Goal: Task Accomplishment & Management: Use online tool/utility

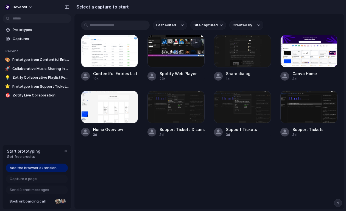
click at [178, 54] on div at bounding box center [175, 51] width 57 height 33
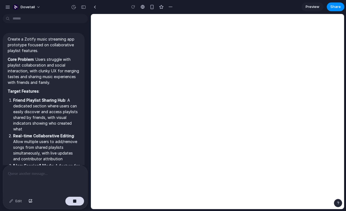
scroll to position [264, 0]
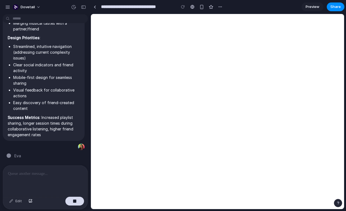
type input "**********"
click at [75, 6] on div "button" at bounding box center [73, 7] width 5 height 5
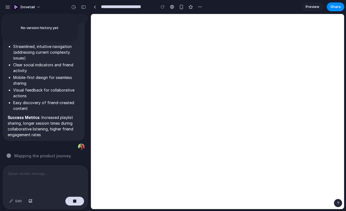
click at [58, 26] on div "No version history yet" at bounding box center [39, 28] width 77 height 28
click at [92, 5] on div "No version history yet" at bounding box center [173, 105] width 346 height 211
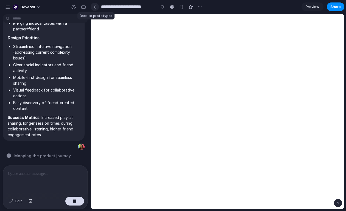
click at [95, 5] on div at bounding box center [95, 6] width 2 height 3
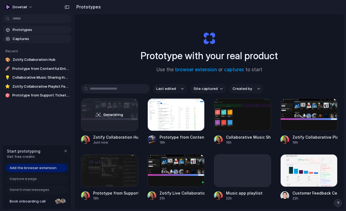
click at [31, 39] on span "Captures" at bounding box center [41, 38] width 57 height 5
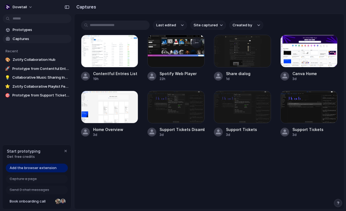
click at [177, 52] on div at bounding box center [175, 51] width 57 height 33
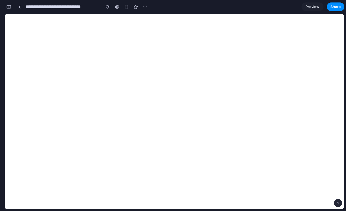
click at [10, 5] on div "button" at bounding box center [8, 7] width 5 height 4
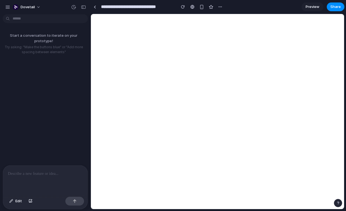
click at [10, 5] on div "button" at bounding box center [7, 7] width 5 height 5
click at [9, 8] on div "button" at bounding box center [7, 7] width 5 height 5
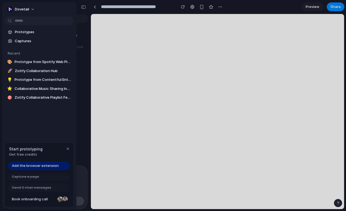
click at [9, 8] on div "button" at bounding box center [9, 9] width 5 height 5
click at [91, 6] on div "Settings Invite members Change theme Sign out" at bounding box center [173, 105] width 346 height 211
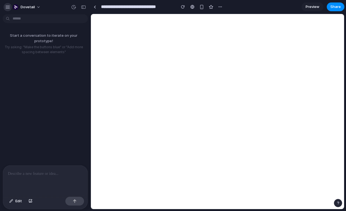
click at [9, 7] on div "button" at bounding box center [7, 7] width 5 height 5
click at [84, 8] on div "button" at bounding box center [83, 7] width 5 height 4
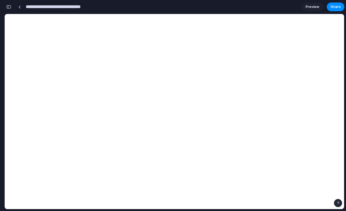
click at [85, 11] on input "**********" at bounding box center [62, 7] width 74 height 10
click at [130, 10] on div at bounding box center [126, 7] width 8 height 8
click at [109, 7] on div "button" at bounding box center [108, 7] width 4 height 4
click at [145, 7] on div "button" at bounding box center [145, 7] width 4 height 4
click at [168, 8] on div "Duplicate Delete" at bounding box center [173, 105] width 346 height 211
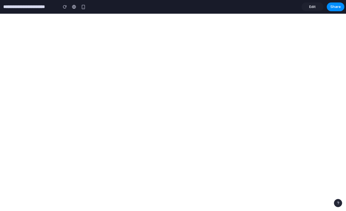
click at [18, 7] on input "**********" at bounding box center [29, 7] width 54 height 10
click at [60, 3] on div "**********" at bounding box center [44, 7] width 88 height 10
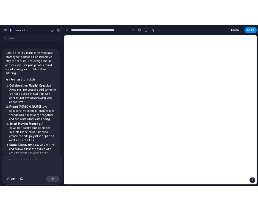
scroll to position [436, 0]
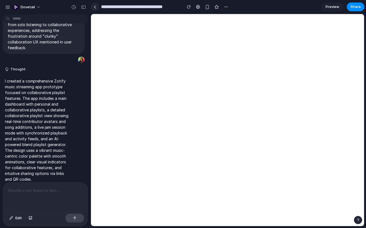
click at [97, 6] on link at bounding box center [95, 7] width 8 height 8
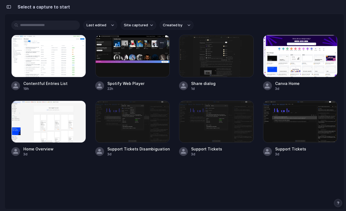
click at [132, 54] on div at bounding box center [132, 56] width 75 height 43
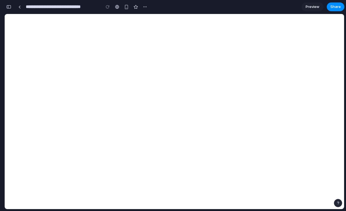
scroll to position [0, 5]
type input "**********"
click at [12, 9] on button "button" at bounding box center [8, 6] width 9 height 9
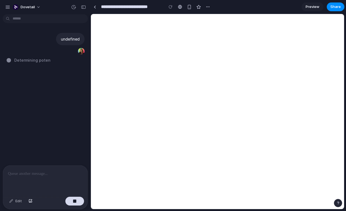
scroll to position [0, 0]
click at [96, 8] on link at bounding box center [95, 7] width 8 height 8
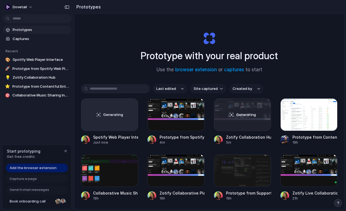
click at [96, 8] on h2 "Prototypes" at bounding box center [87, 7] width 27 height 7
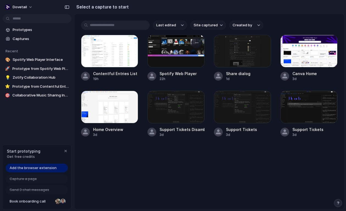
click at [186, 52] on div at bounding box center [175, 51] width 57 height 33
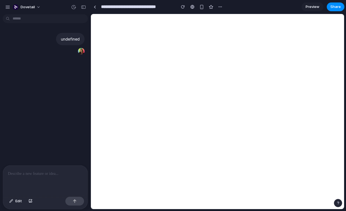
type input "**********"
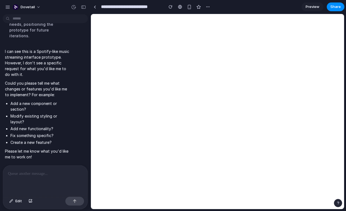
scroll to position [169, 0]
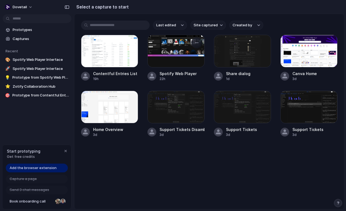
click at [193, 55] on div at bounding box center [175, 51] width 57 height 33
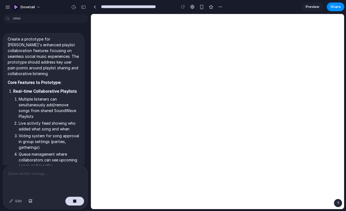
scroll to position [440, 0]
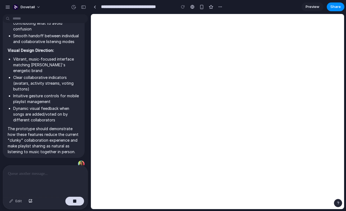
type input "**********"
click at [9, 5] on div "button" at bounding box center [7, 7] width 5 height 5
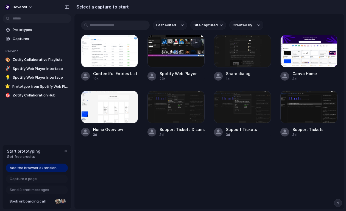
click at [176, 47] on div at bounding box center [175, 51] width 57 height 33
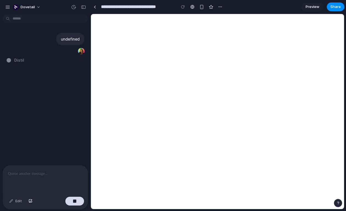
type input "**********"
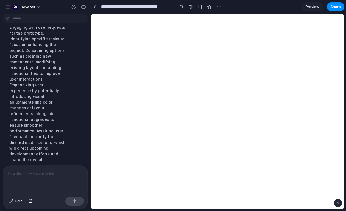
scroll to position [143, 0]
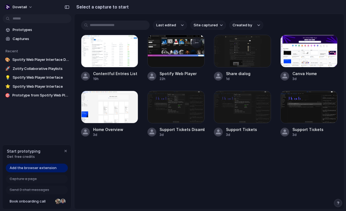
click at [192, 59] on div at bounding box center [175, 51] width 57 height 33
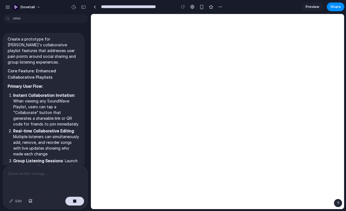
scroll to position [324, 0]
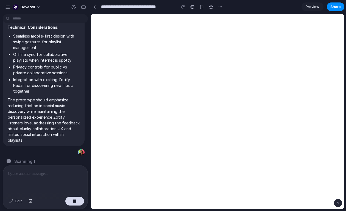
type input "**********"
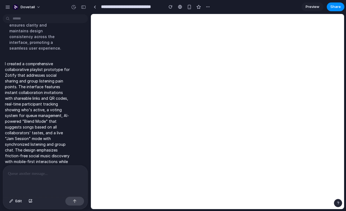
scroll to position [580, 0]
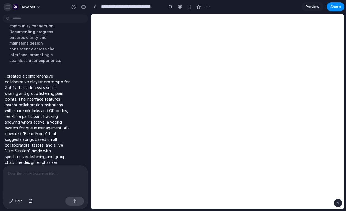
click at [8, 7] on div "button" at bounding box center [7, 7] width 5 height 5
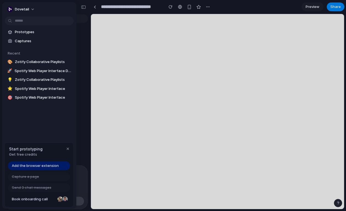
click at [2, 4] on div at bounding box center [173, 105] width 346 height 211
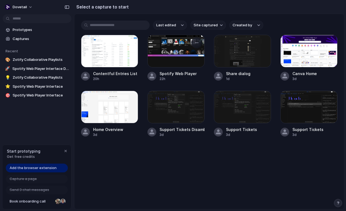
click at [181, 65] on div at bounding box center [175, 51] width 57 height 33
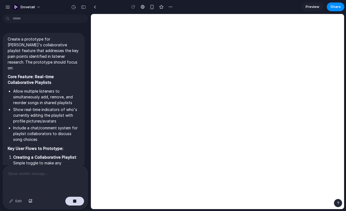
scroll to position [308, 0]
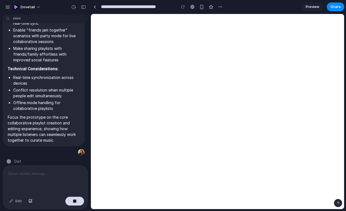
type input "**********"
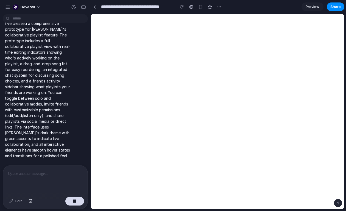
scroll to position [593, 0]
